Goal: Task Accomplishment & Management: Manage account settings

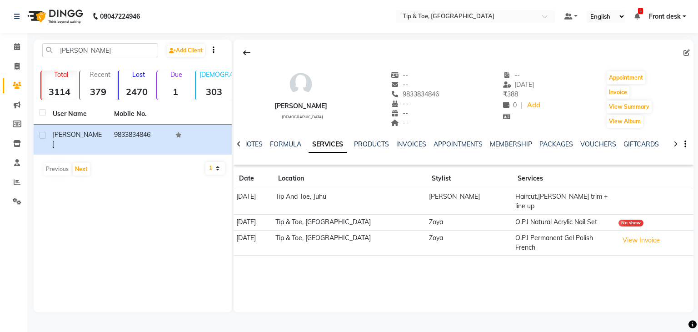
click at [671, 22] on ul "Default Panel My Panel English ENGLISH Español العربية मराठी हिंदी ગુજરાતી தமிழ…" at bounding box center [625, 16] width 131 height 12
click at [657, 13] on span "Front desk" at bounding box center [665, 17] width 32 height 10
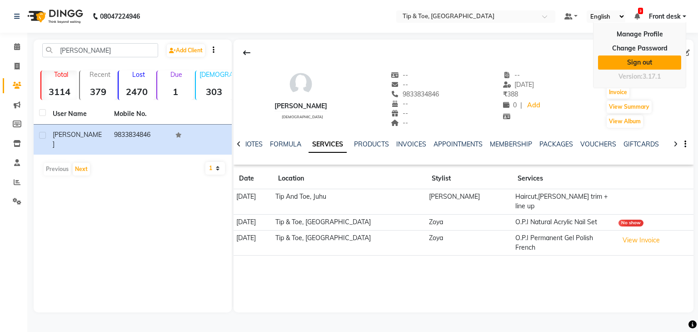
click at [657, 61] on link "Sign out" at bounding box center [639, 62] width 83 height 14
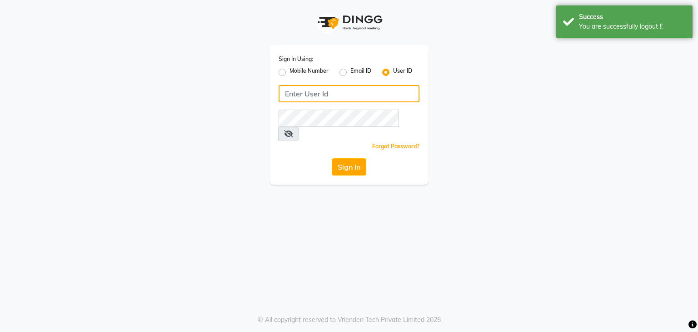
type input "8748874801"
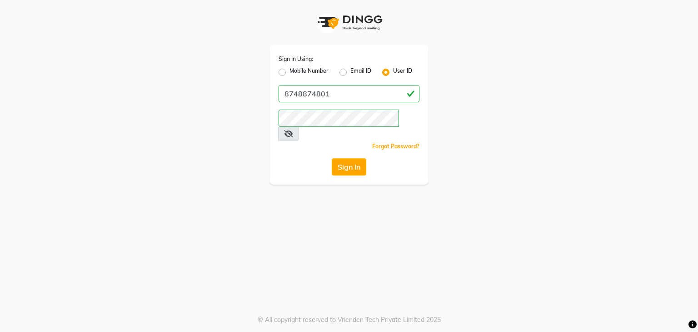
click at [289, 75] on label "Mobile Number" at bounding box center [308, 72] width 39 height 11
click at [289, 73] on input "Mobile Number" at bounding box center [292, 70] width 6 height 6
radio input "true"
radio input "false"
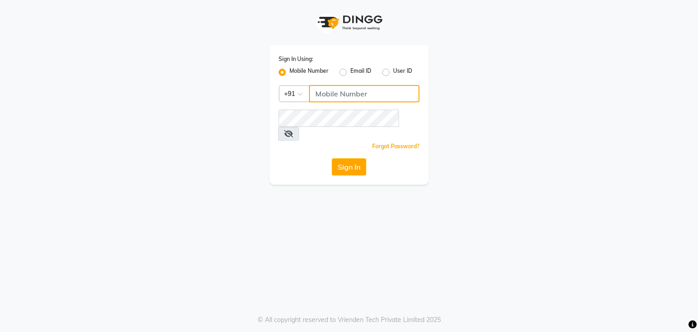
click at [338, 92] on input "Username" at bounding box center [364, 93] width 110 height 17
type input "8879773558"
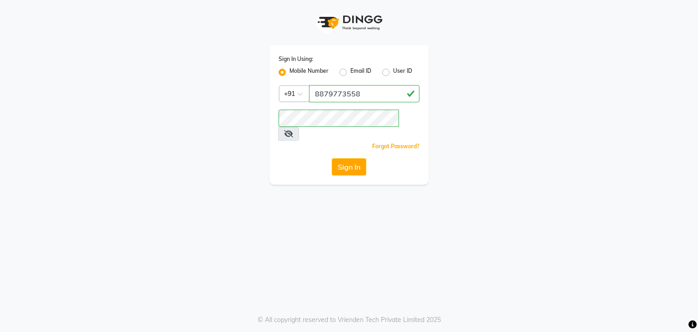
click at [286, 207] on div "Sign In Using: Mobile Number Email ID User ID Country Code × [PHONE_NUMBER] Rem…" at bounding box center [349, 166] width 698 height 332
click at [338, 158] on button "Sign In" at bounding box center [349, 166] width 35 height 17
